Goal: Task Accomplishment & Management: Manage account settings

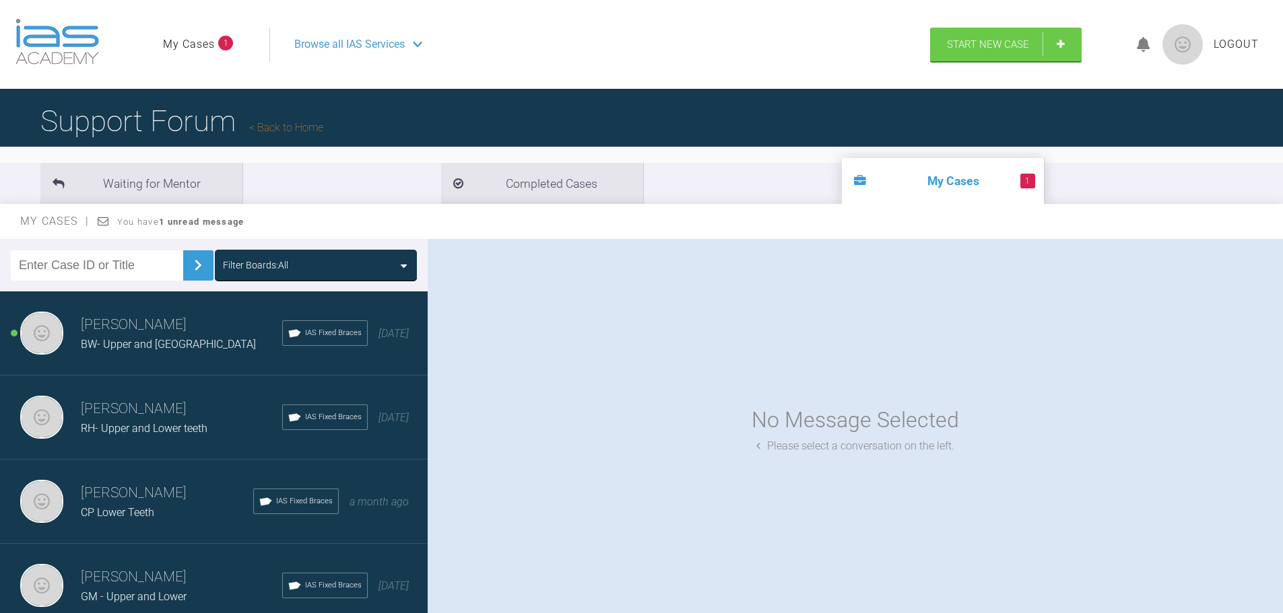
click at [138, 567] on h3 "[PERSON_NAME]" at bounding box center [181, 577] width 201 height 23
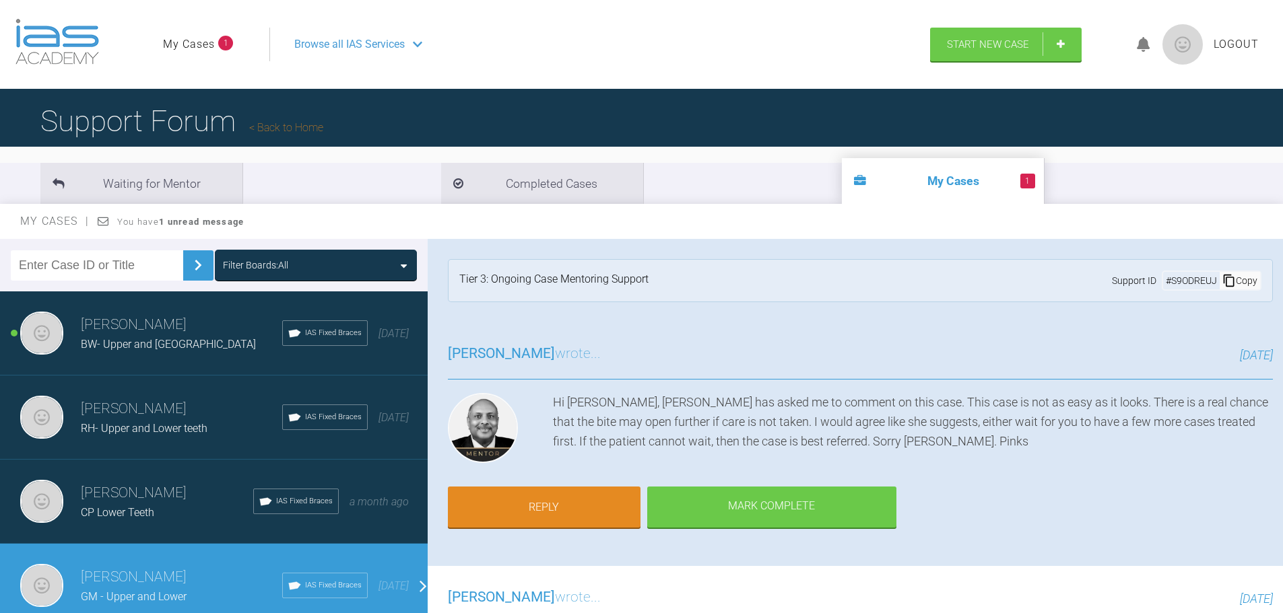
click at [145, 508] on span "CP Lower Teeth" at bounding box center [117, 512] width 73 height 13
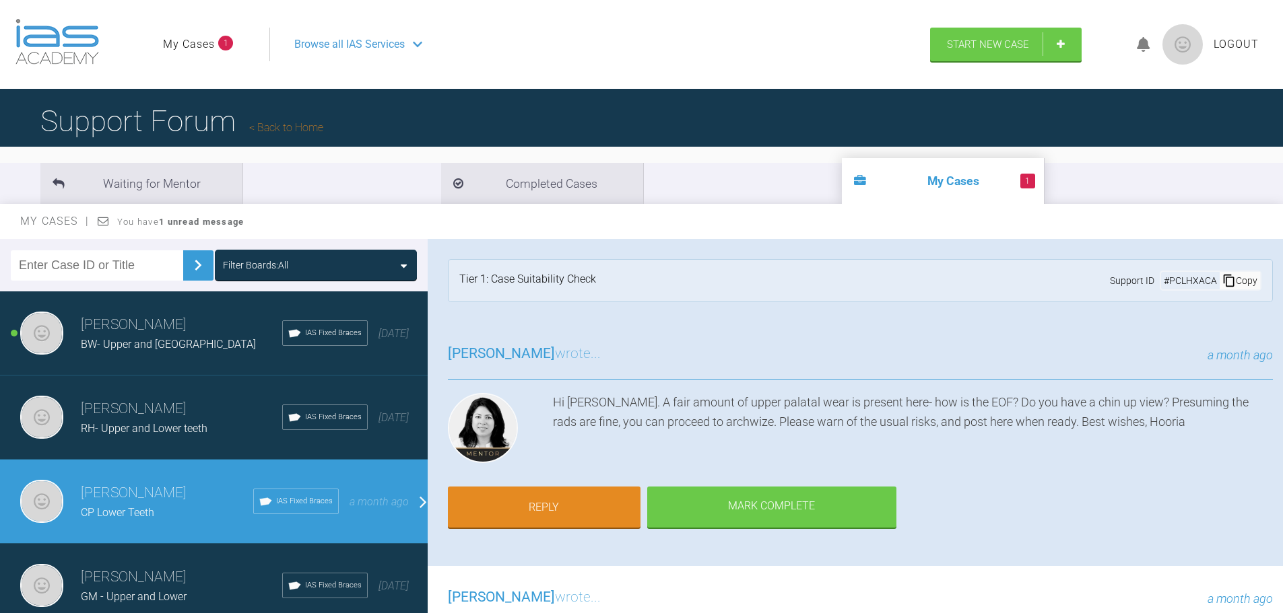
click at [154, 440] on div "Azffar Din RH- Upper and Lower teeth IAS Fixed Braces [DATE]" at bounding box center [219, 418] width 438 height 84
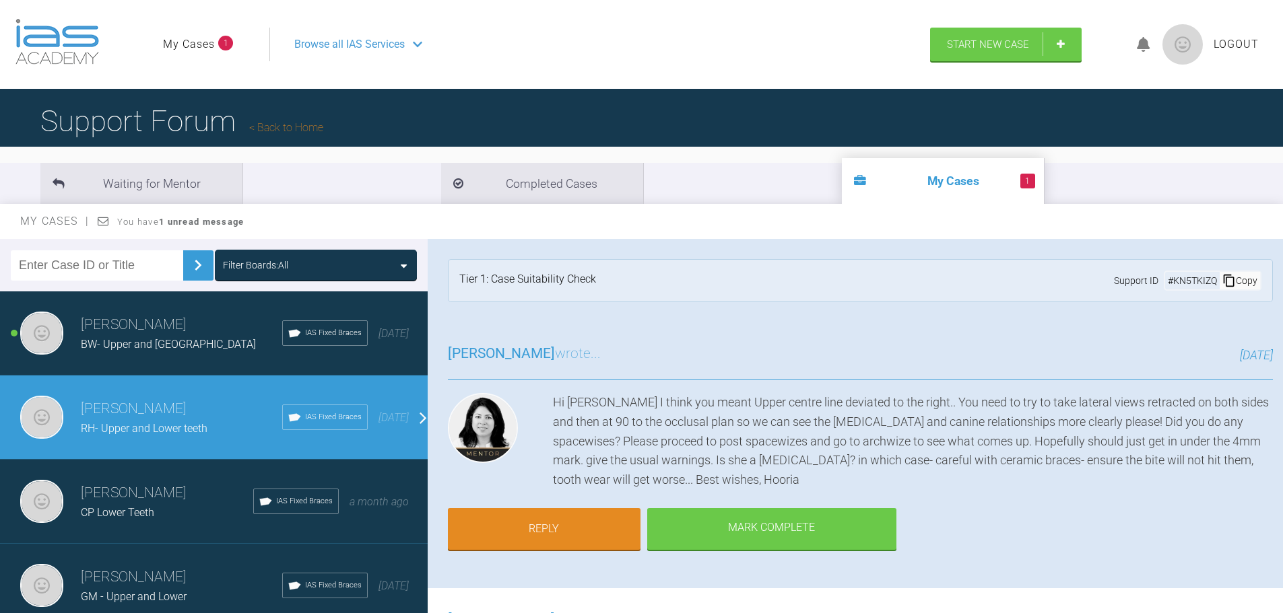
click at [156, 360] on div "Azffar Din BW- Upper and [GEOGRAPHIC_DATA] IAS Fixed Braces [DATE]" at bounding box center [219, 334] width 438 height 84
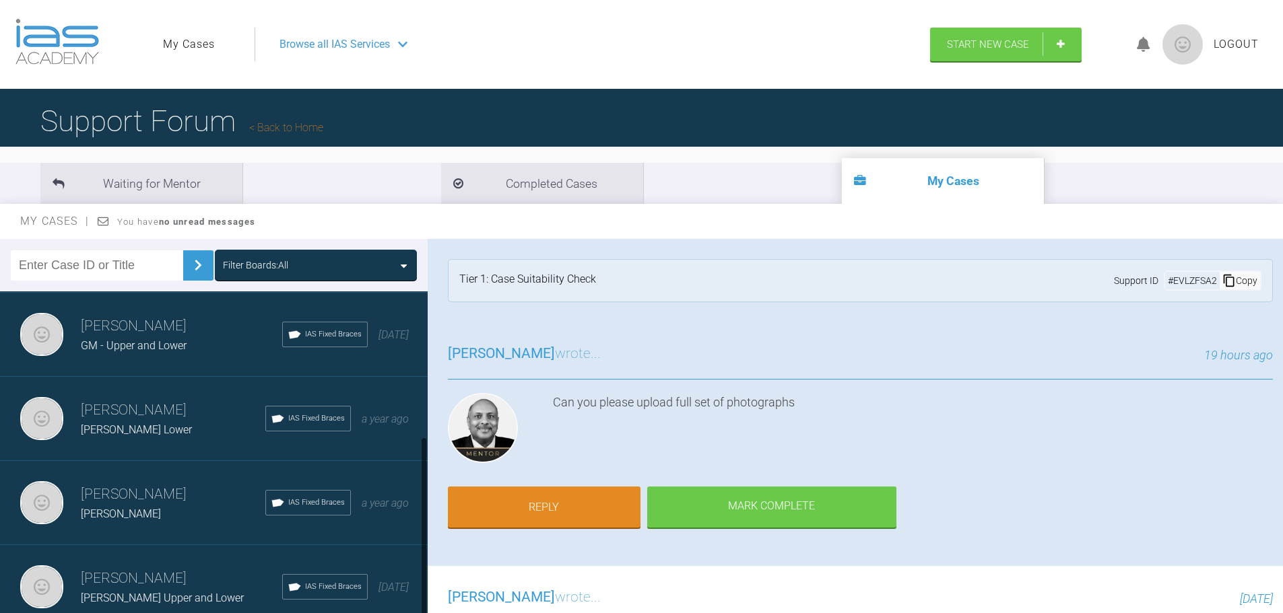
scroll to position [261, 0]
click at [145, 592] on span "[PERSON_NAME] Upper and Lower" at bounding box center [162, 598] width 163 height 13
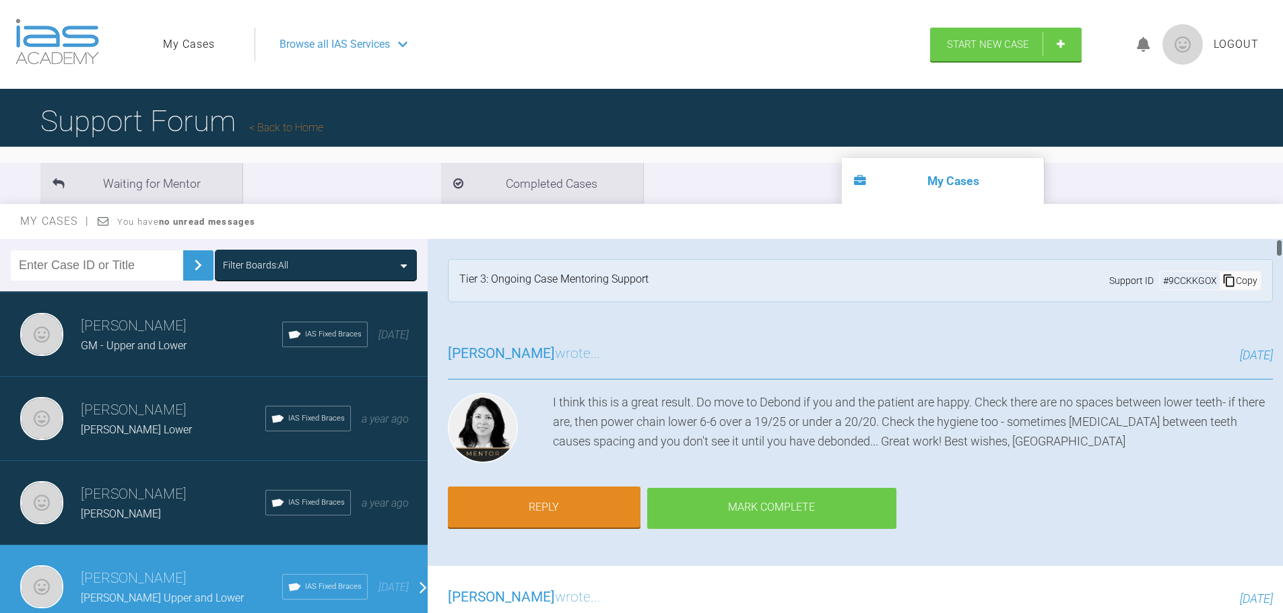
click at [805, 506] on div "Mark Complete" at bounding box center [771, 509] width 249 height 42
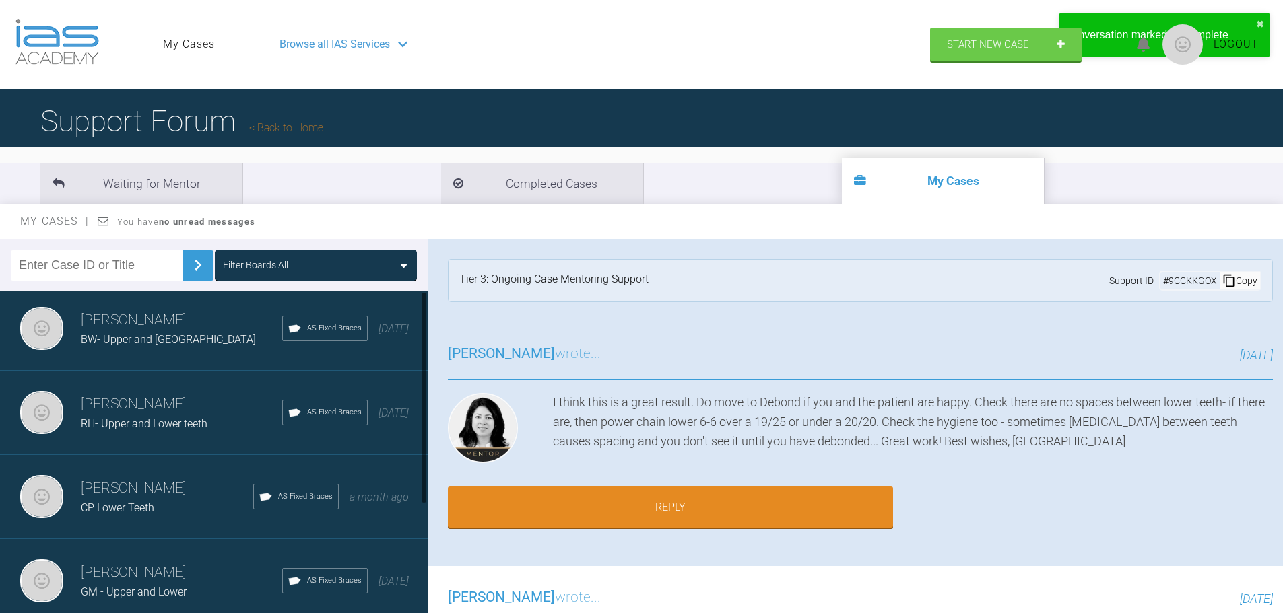
scroll to position [0, 0]
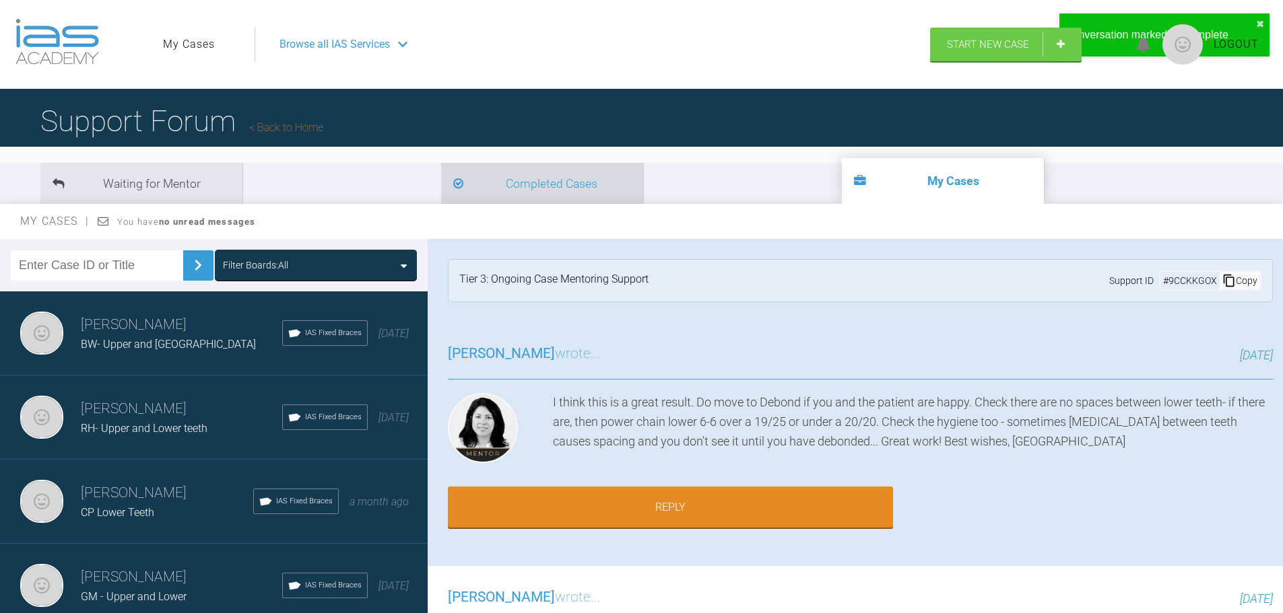
click at [441, 173] on li "Completed Cases" at bounding box center [542, 183] width 202 height 41
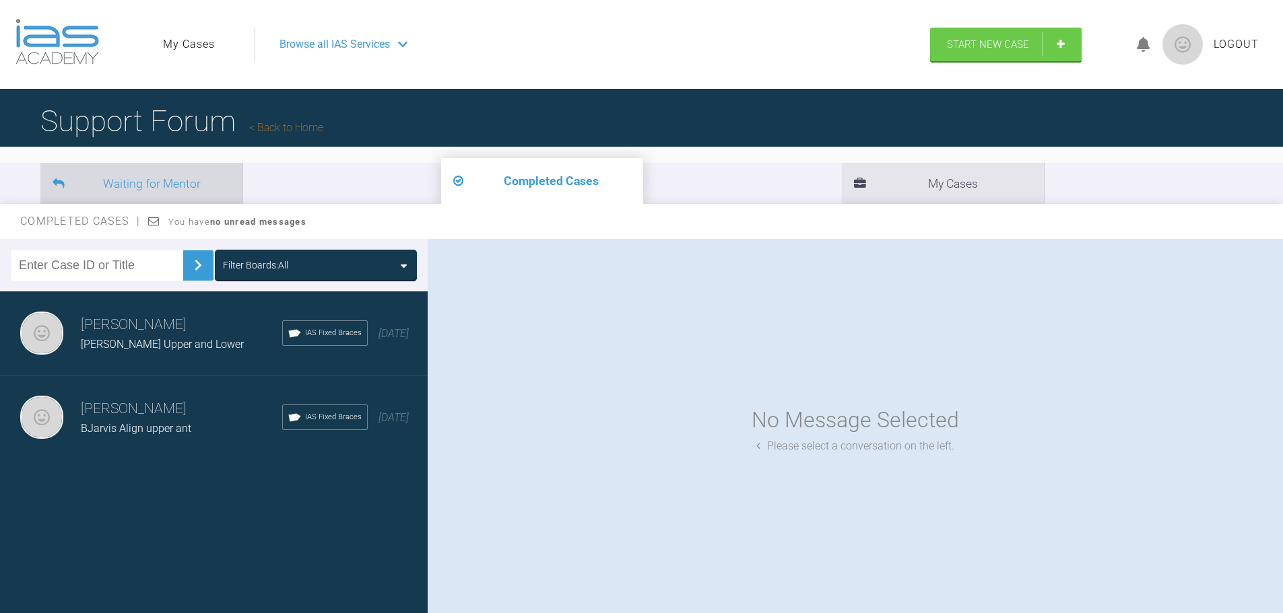
click at [174, 193] on li "Waiting for Mentor" at bounding box center [141, 183] width 202 height 41
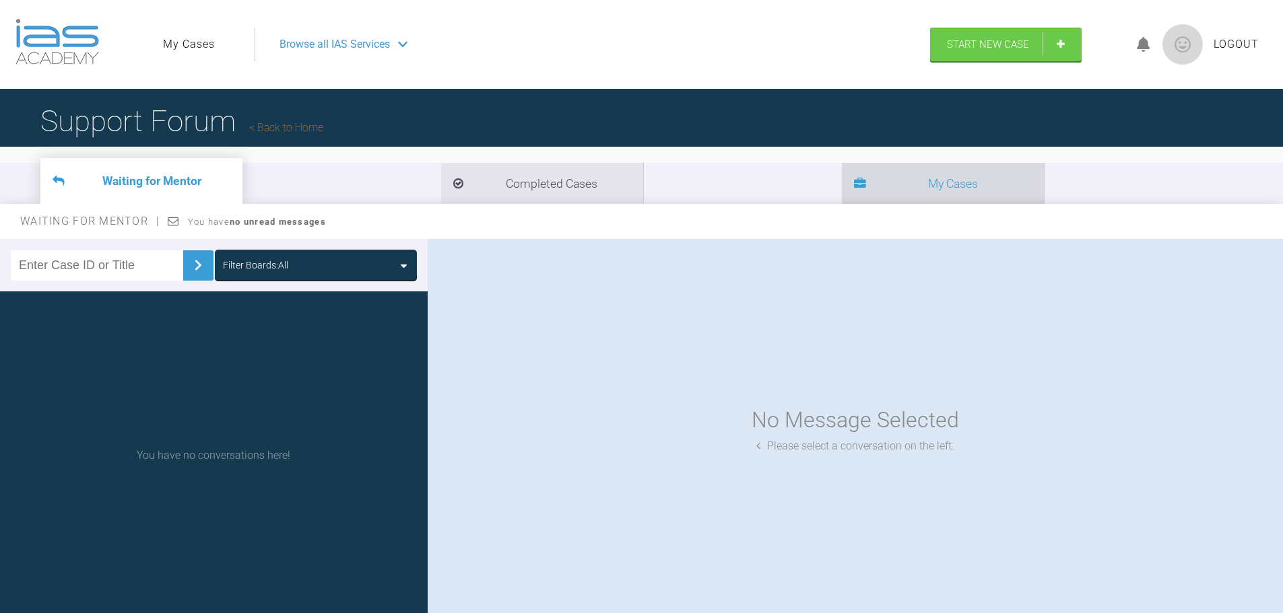
click at [842, 183] on li "My Cases" at bounding box center [943, 183] width 202 height 41
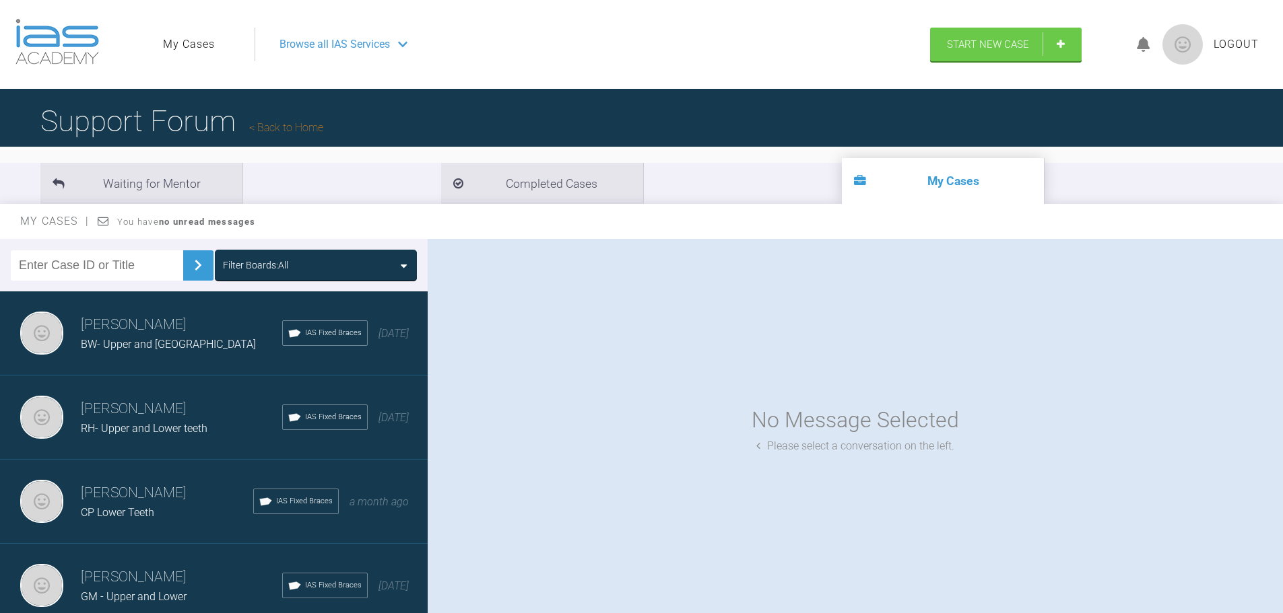
click at [374, 44] on span "Browse all IAS Services" at bounding box center [334, 45] width 110 height 18
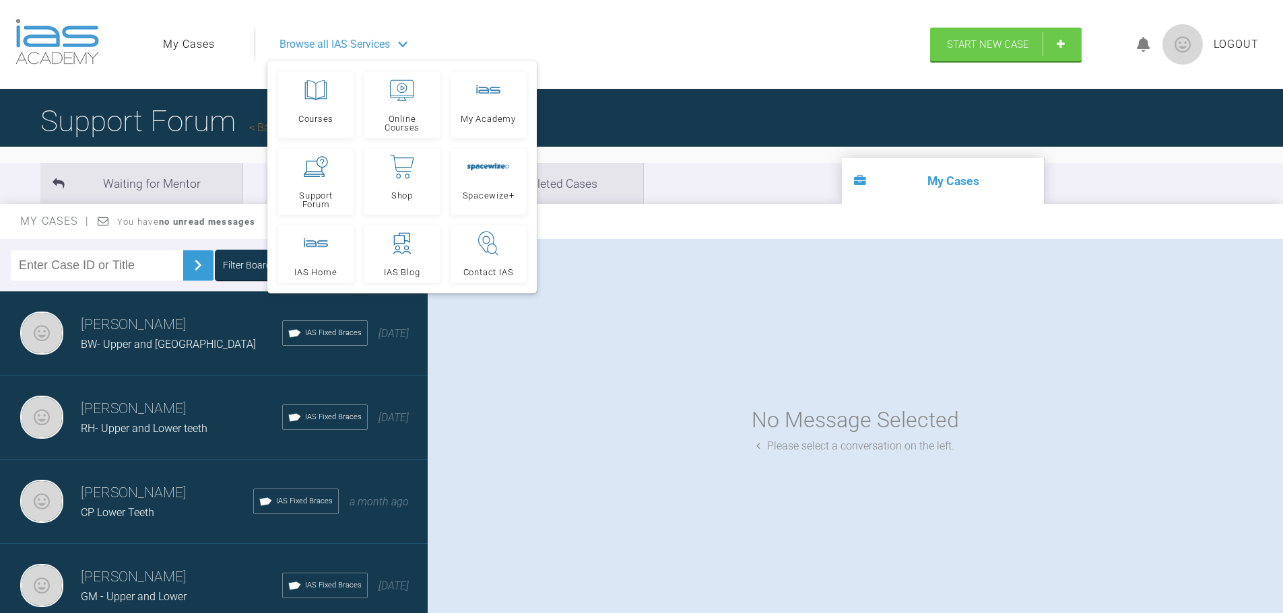
click at [64, 46] on img at bounding box center [56, 42] width 83 height 46
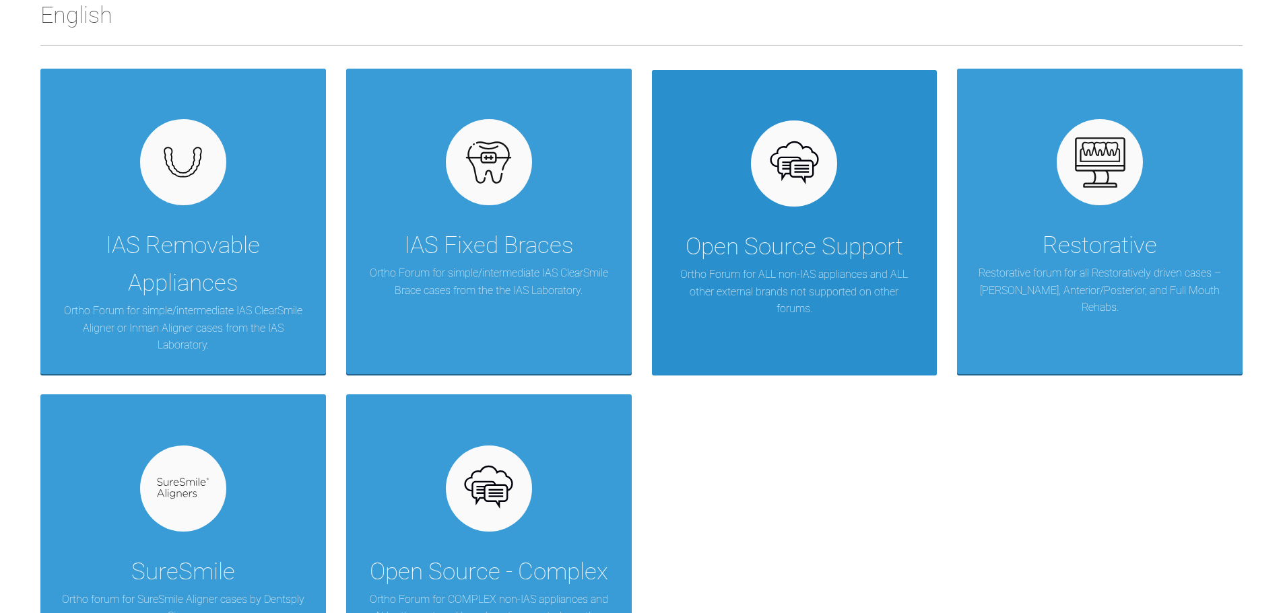
scroll to position [202, 0]
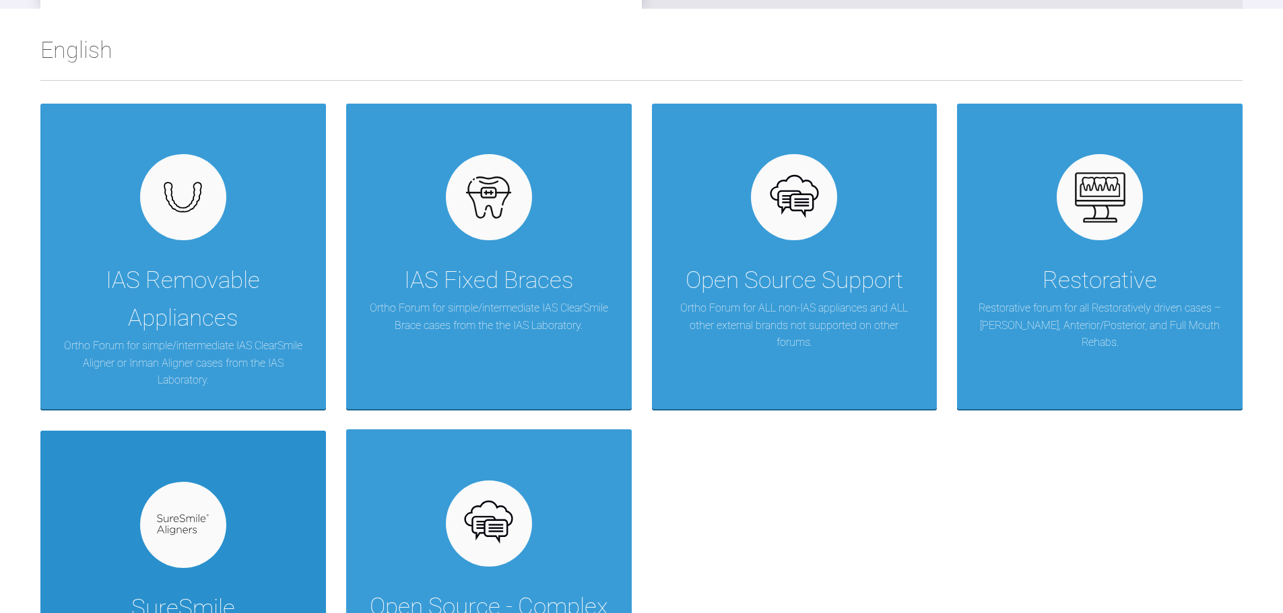
click at [276, 512] on div "SureSmile Ortho forum for SureSmile Aligner cases by Dentsply Sirona." at bounding box center [182, 584] width 285 height 306
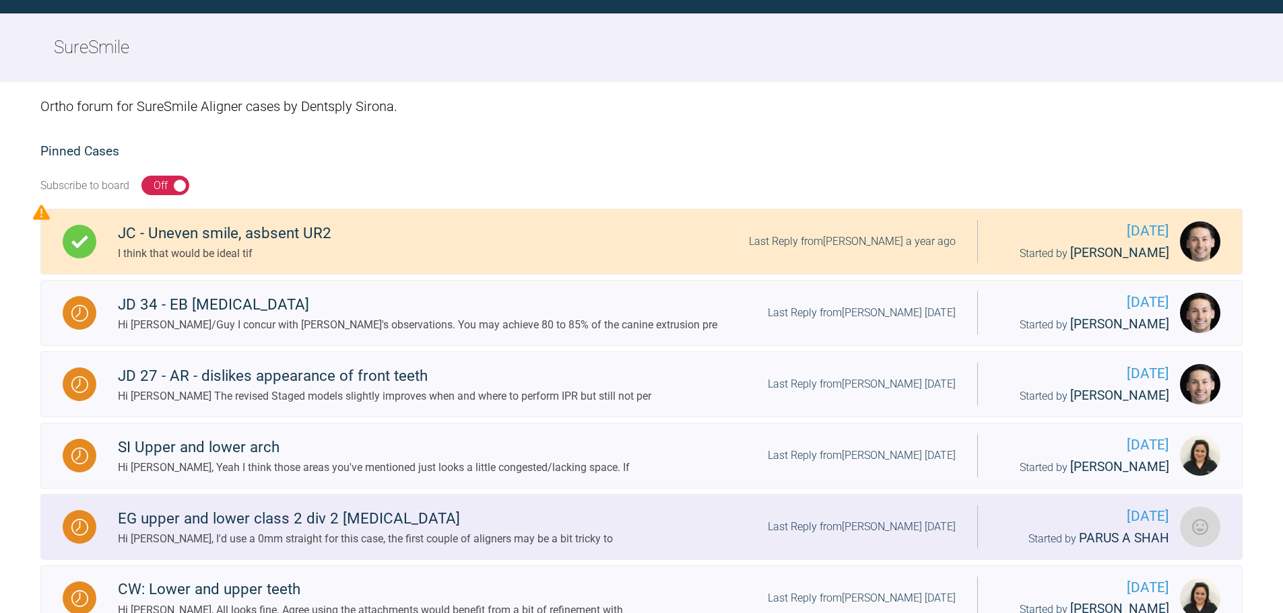
scroll to position [202, 0]
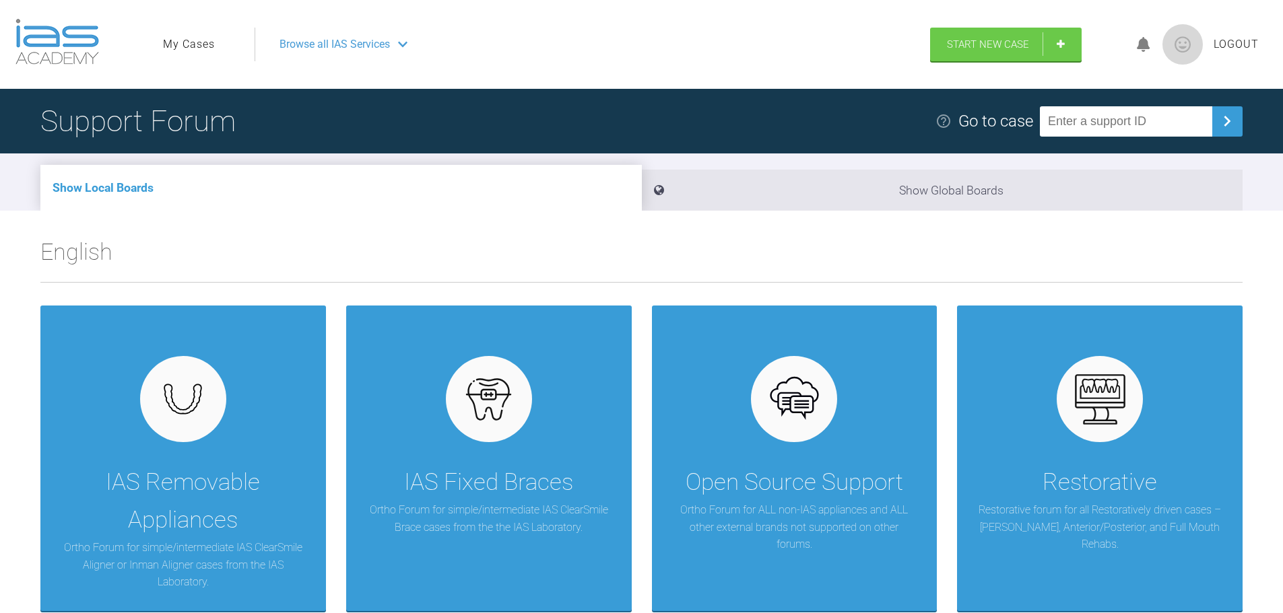
click at [362, 47] on span "Browse all IAS Services" at bounding box center [334, 45] width 110 height 18
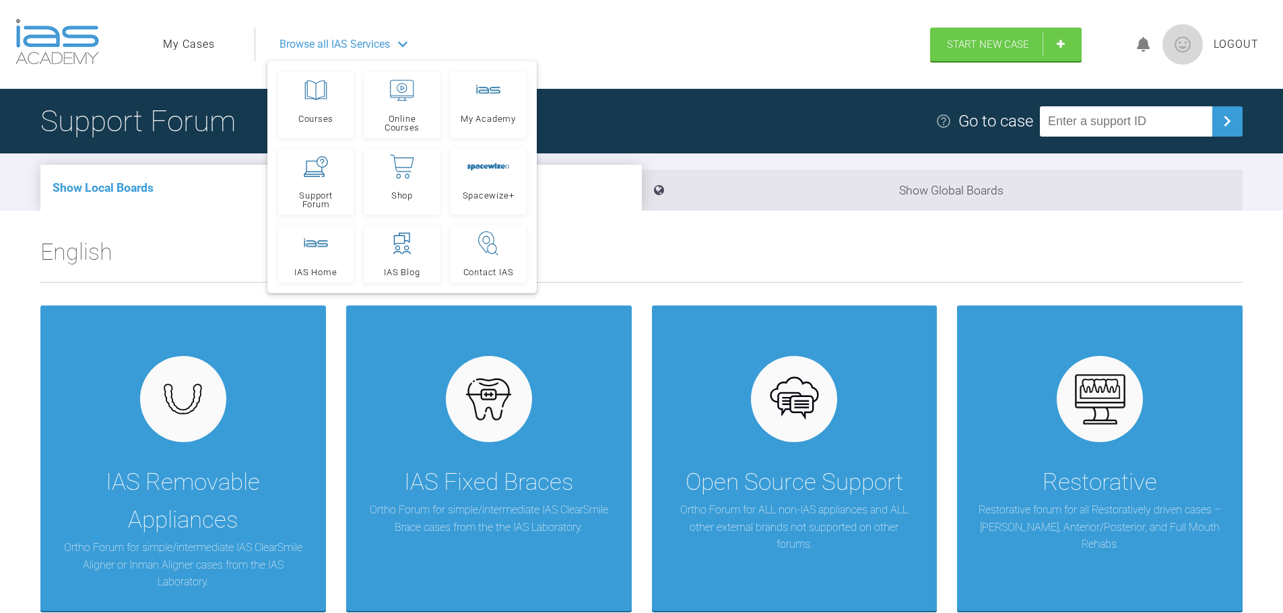
click at [590, 269] on h2 "English" at bounding box center [641, 258] width 1202 height 48
click at [485, 97] on div at bounding box center [488, 90] width 24 height 24
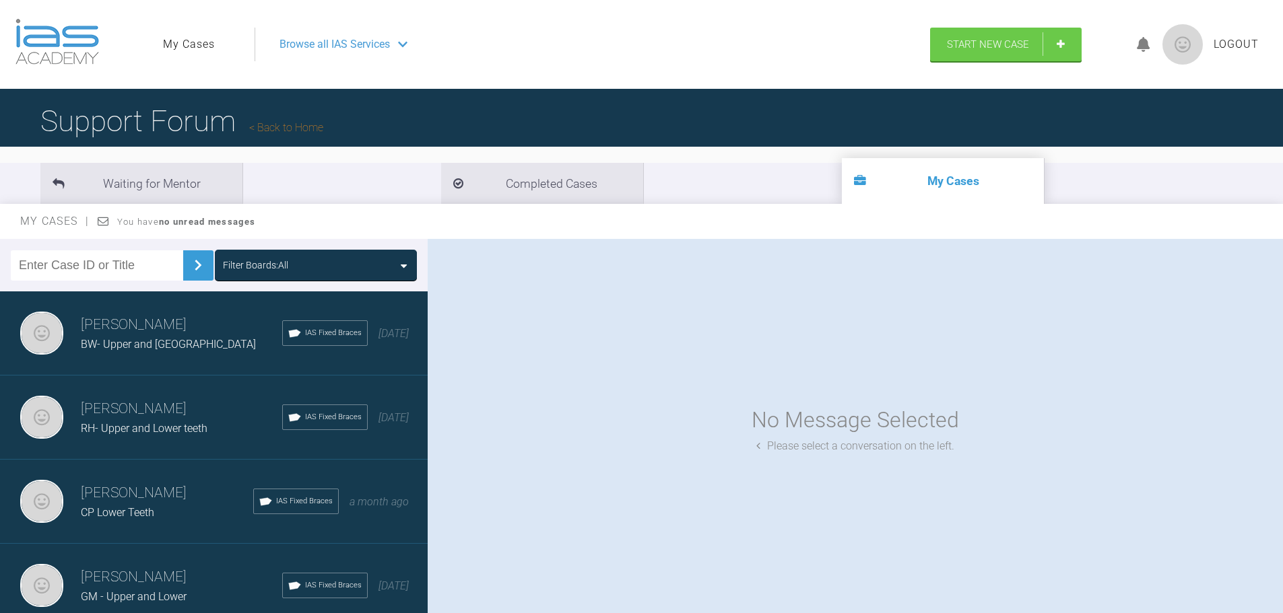
click at [149, 338] on span "BW- Upper and [GEOGRAPHIC_DATA]" at bounding box center [168, 344] width 175 height 13
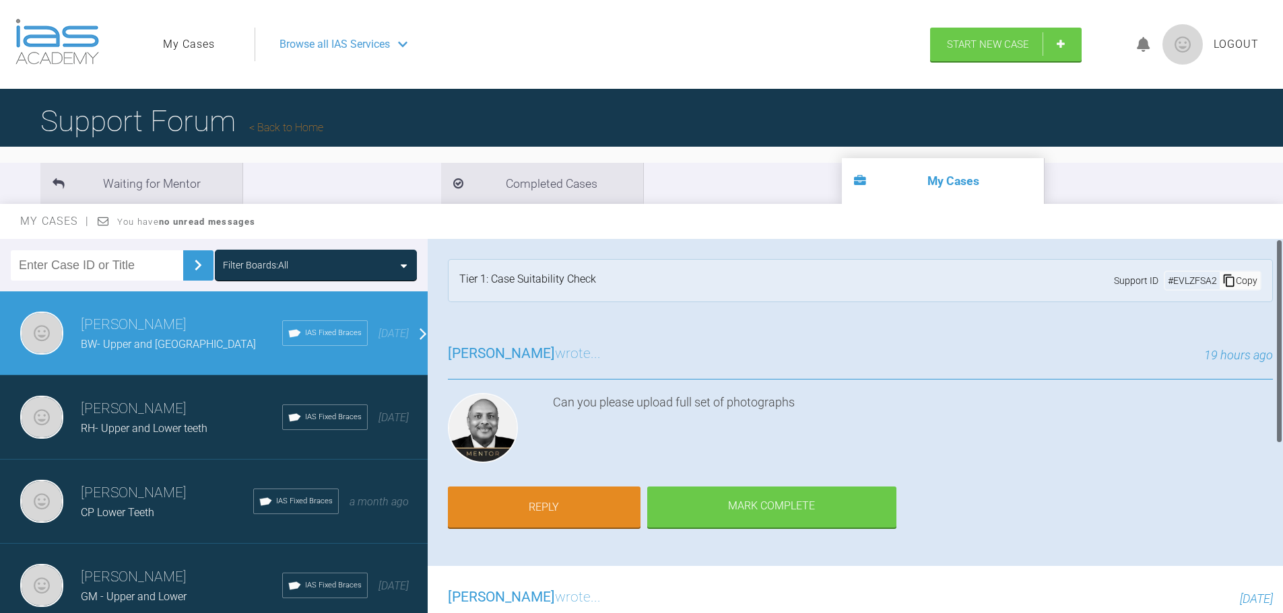
scroll to position [326, 0]
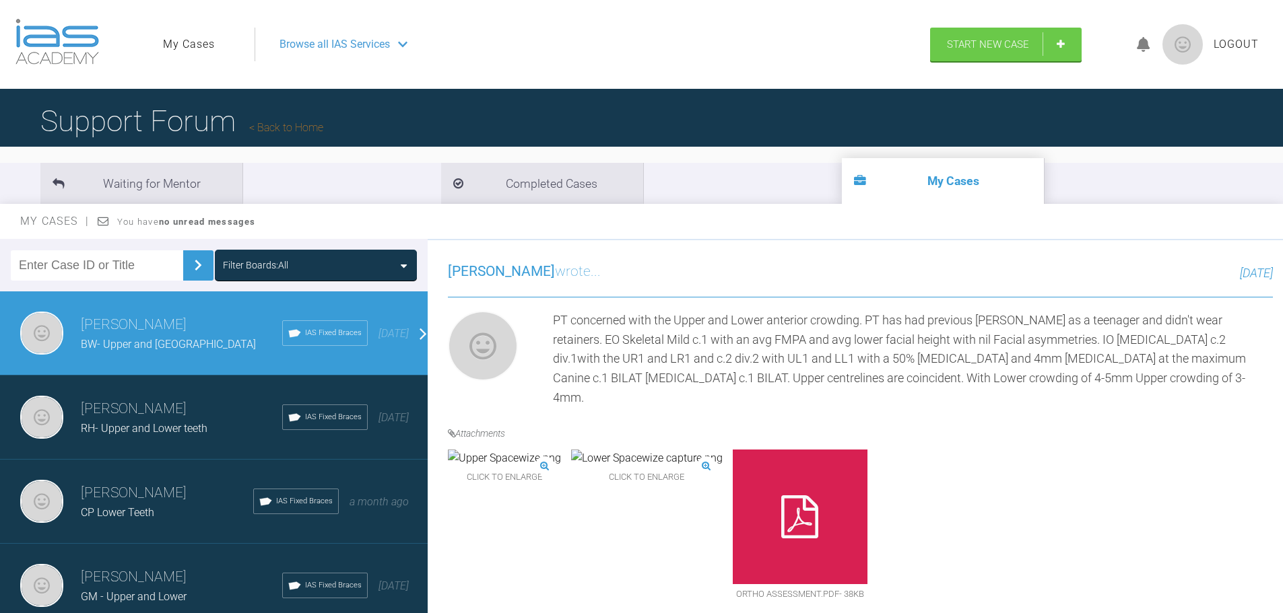
click at [664, 465] on img at bounding box center [646, 459] width 151 height 18
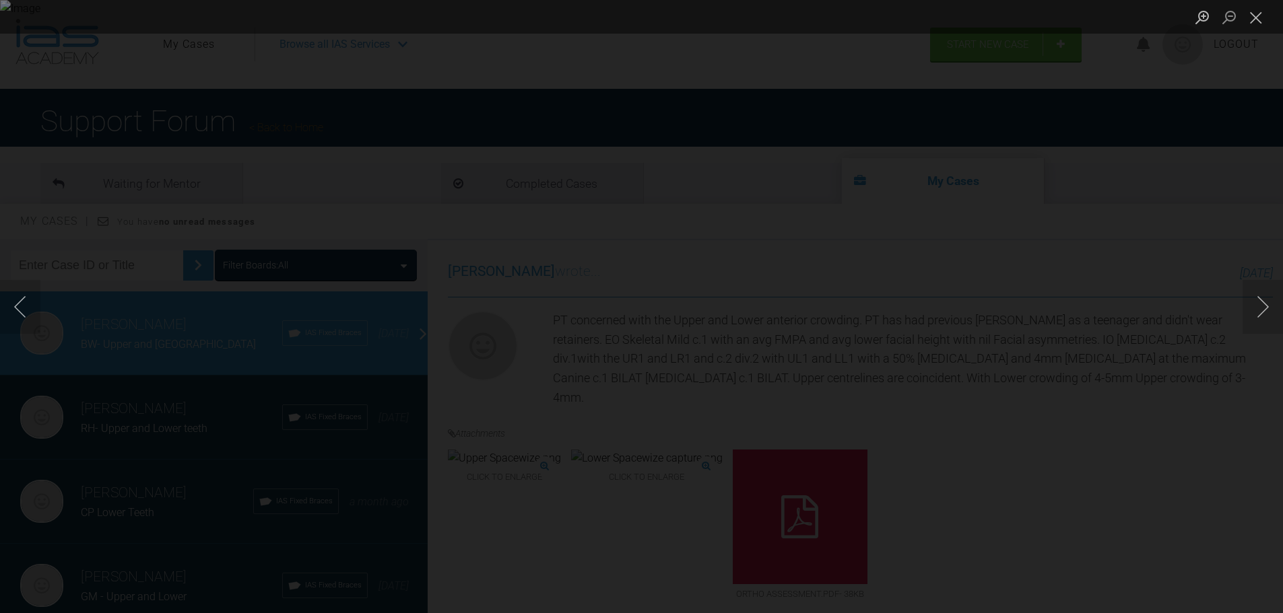
click at [527, 541] on div "Lightbox" at bounding box center [641, 306] width 1283 height 613
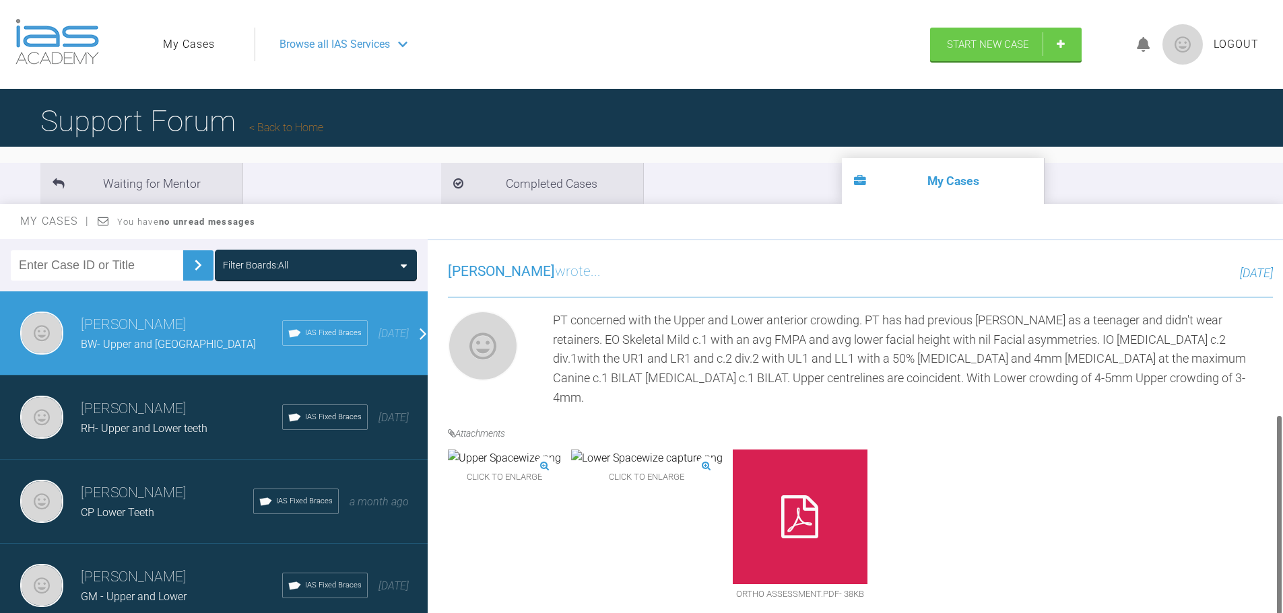
click at [538, 467] on img at bounding box center [504, 459] width 113 height 18
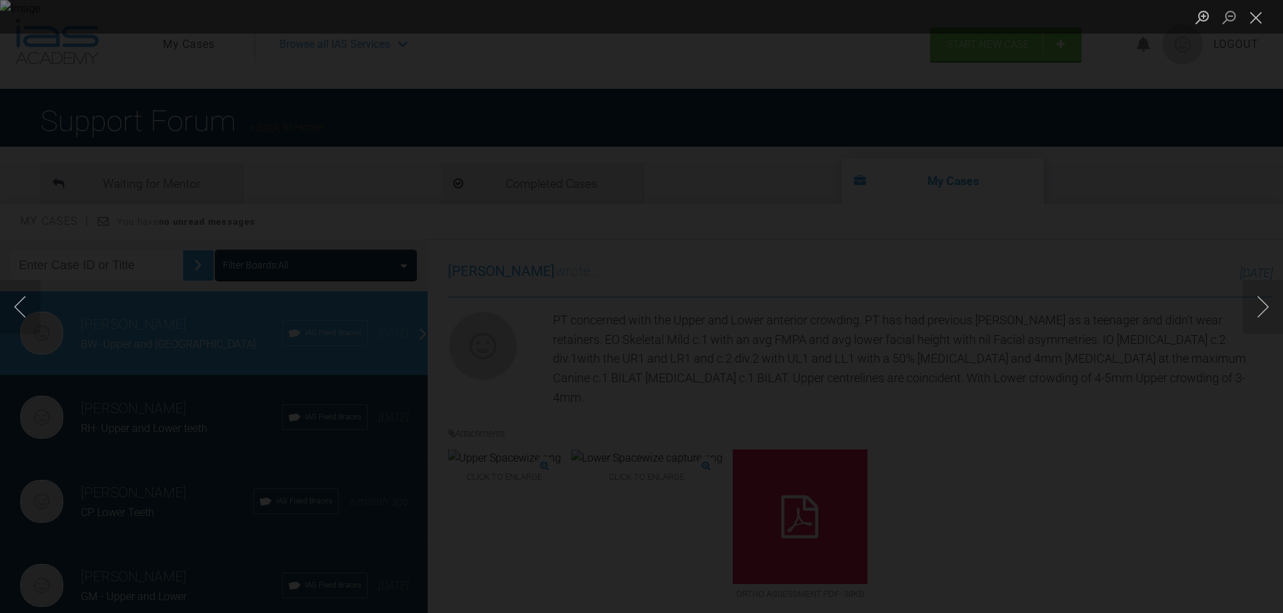
click at [1148, 299] on div "Lightbox" at bounding box center [641, 306] width 1283 height 613
